Goal: Task Accomplishment & Management: Manage account settings

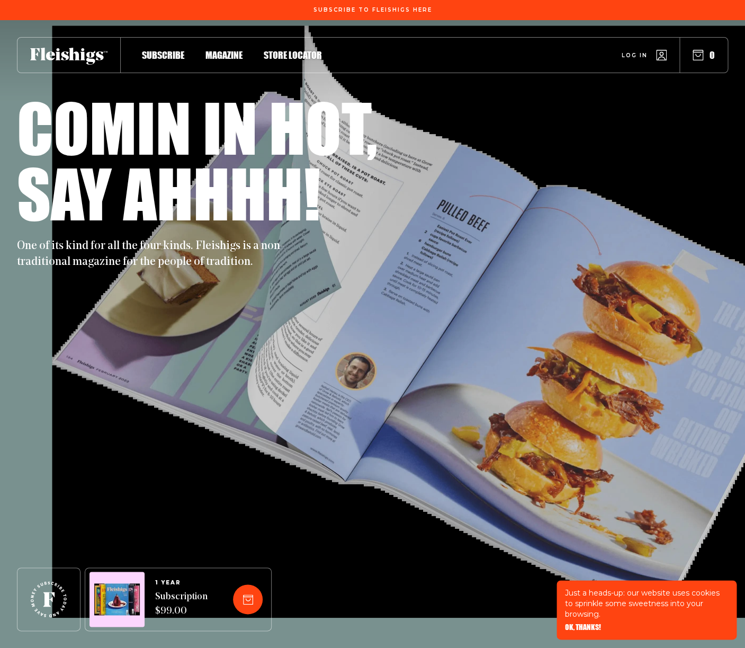
click at [622, 51] on span "Log in" at bounding box center [635, 47] width 26 height 8
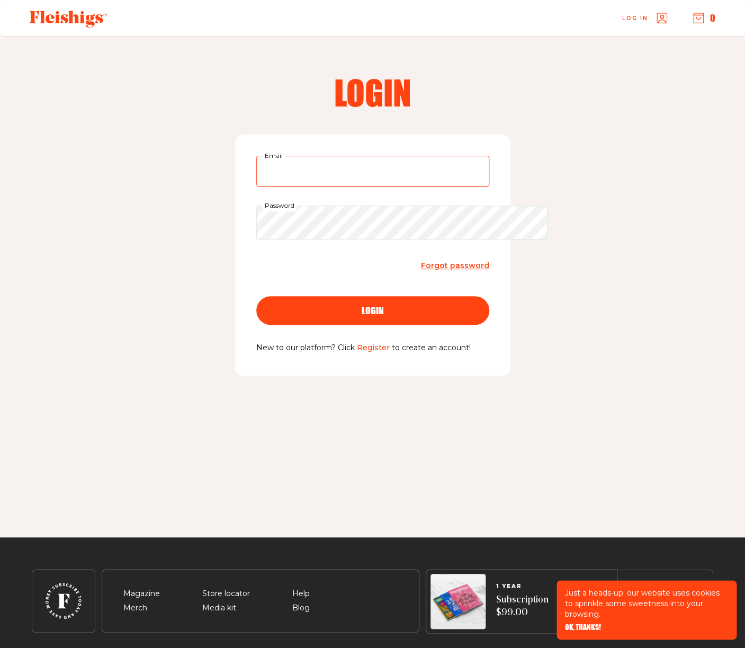
click at [256, 186] on input "Email" at bounding box center [372, 171] width 233 height 31
type input "chefmf@gmail.com"
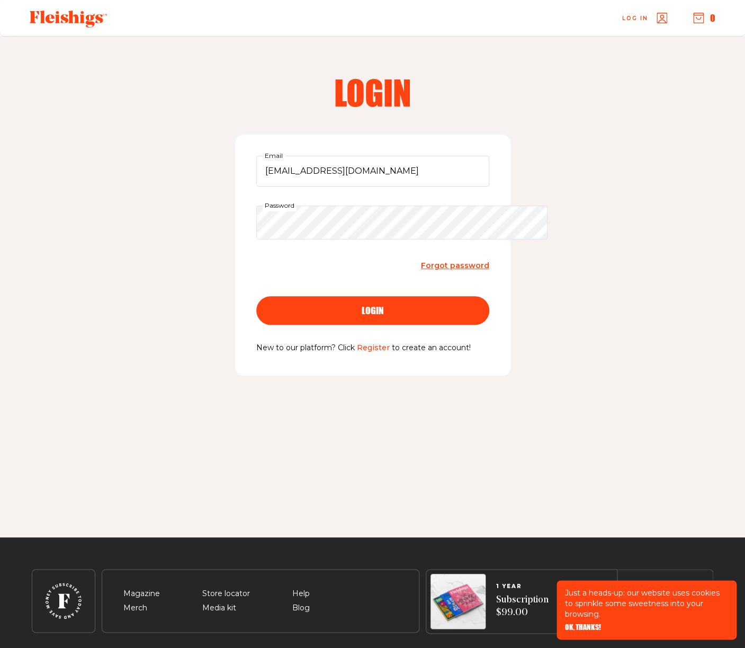
click at [324, 315] on div "login" at bounding box center [373, 311] width 191 height 10
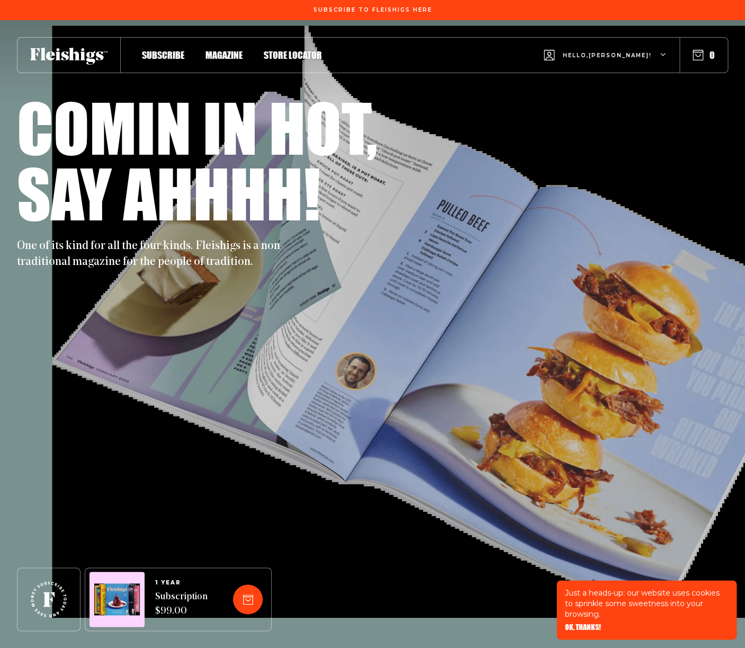
click at [73, 58] on use at bounding box center [68, 56] width 77 height 17
click at [661, 56] on use "button" at bounding box center [663, 54] width 5 height 3
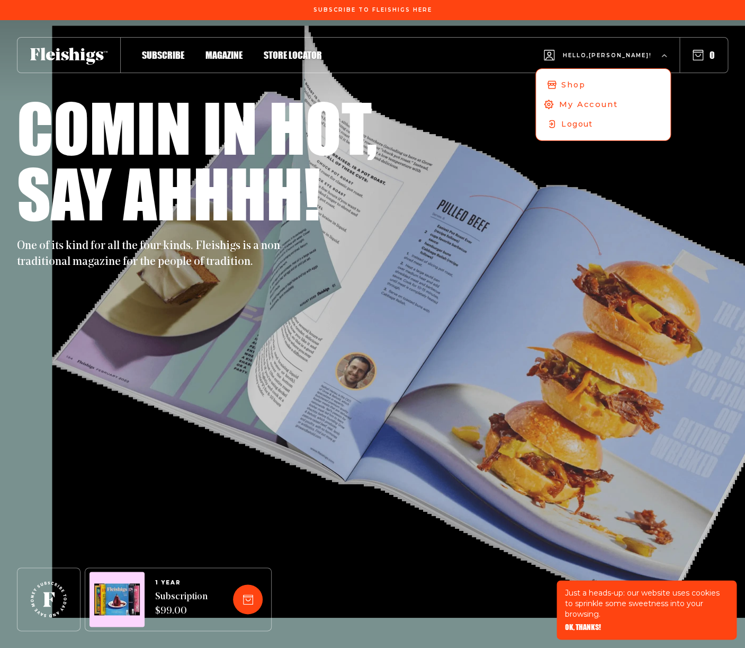
click at [611, 110] on span "My Account" at bounding box center [588, 105] width 59 height 12
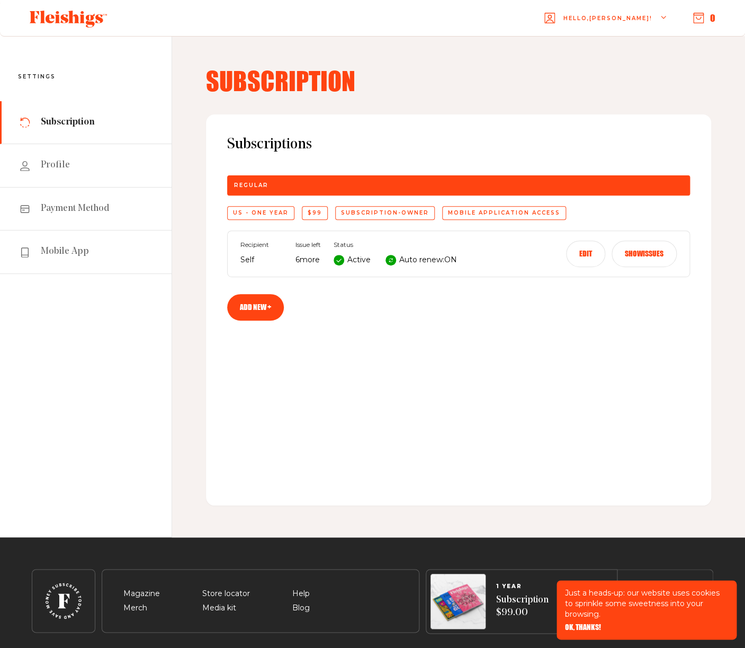
click at [705, 17] on button "0" at bounding box center [704, 18] width 22 height 12
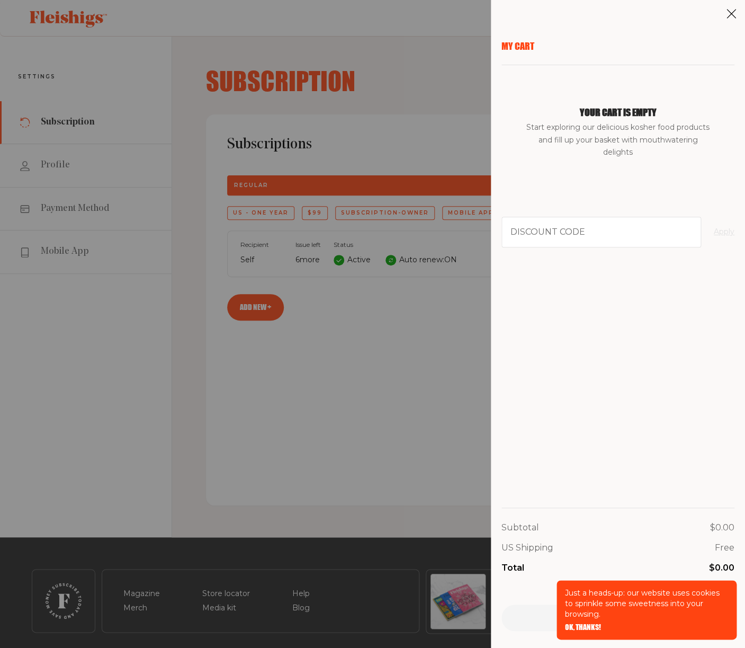
click at [729, 16] on use at bounding box center [731, 14] width 9 height 9
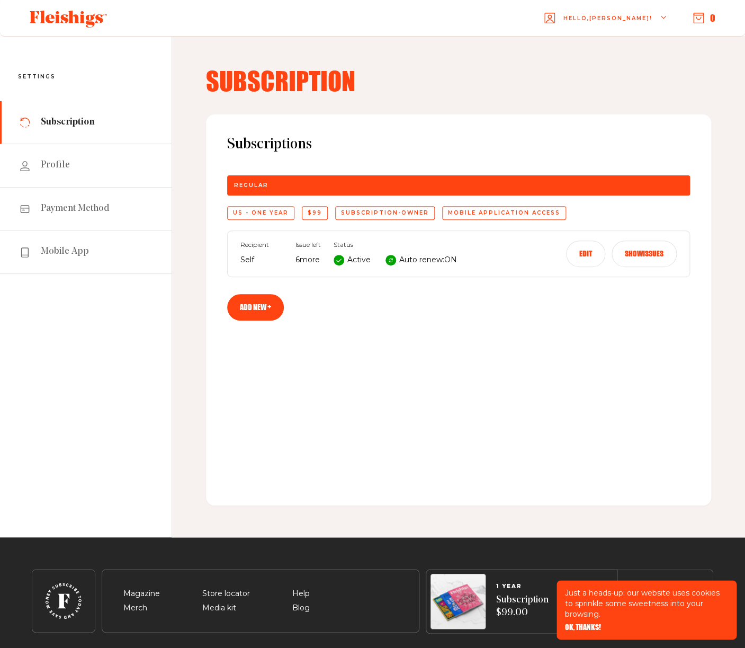
click at [693, 16] on icon "button" at bounding box center [698, 18] width 11 height 11
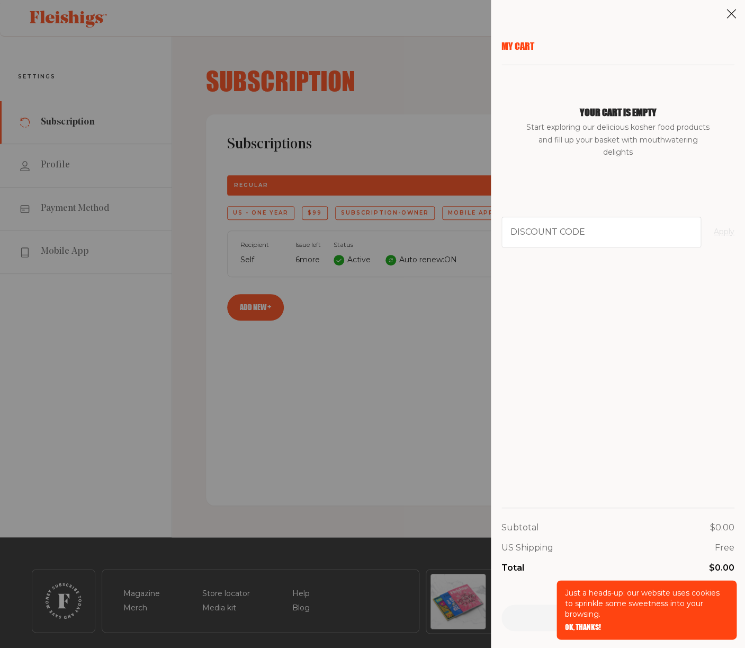
click at [731, 16] on icon at bounding box center [731, 13] width 11 height 11
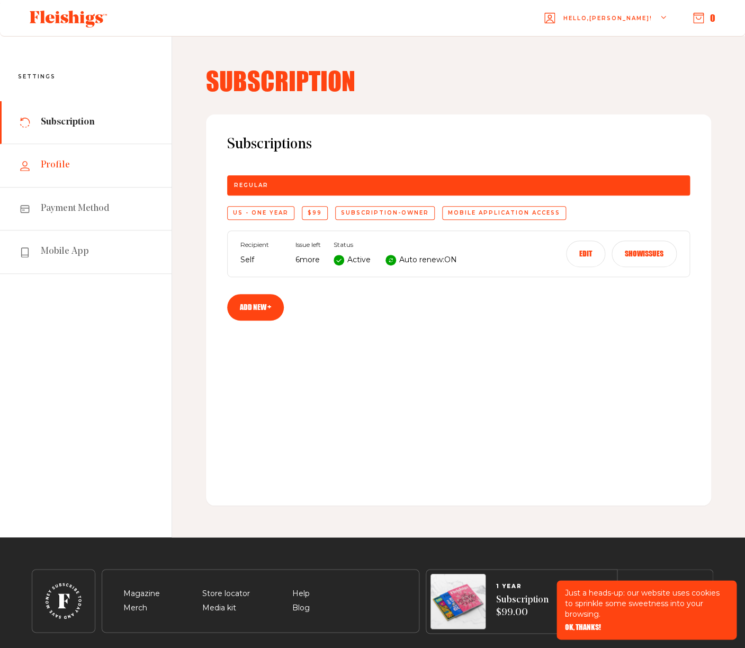
click at [63, 172] on span "Profile" at bounding box center [55, 165] width 29 height 13
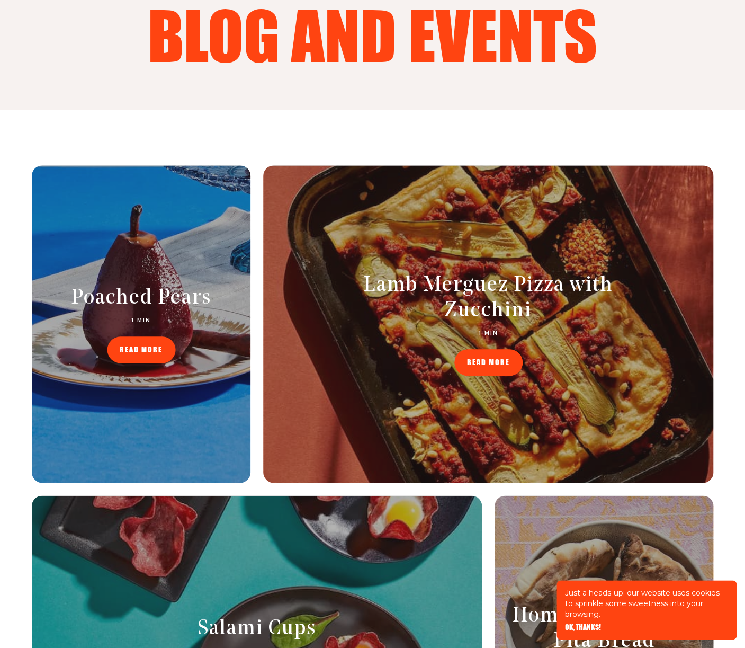
scroll to position [155, 0]
